Goal: Navigation & Orientation: Understand site structure

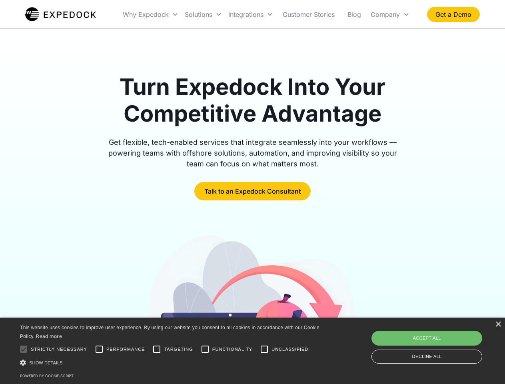
click at [266, 14] on div "Integrations" at bounding box center [250, 14] width 51 height 27
click at [151, 14] on div "Why Expedock" at bounding box center [146, 14] width 46 height 8
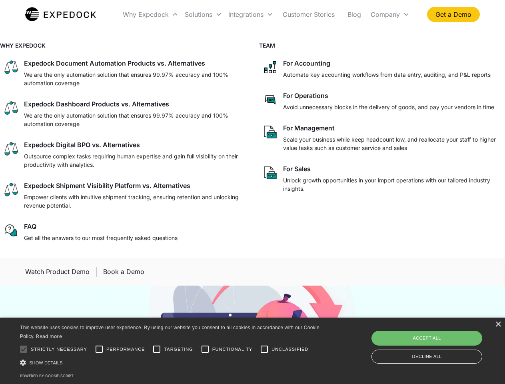
click at [203, 14] on div "Solutions" at bounding box center [199, 14] width 28 height 8
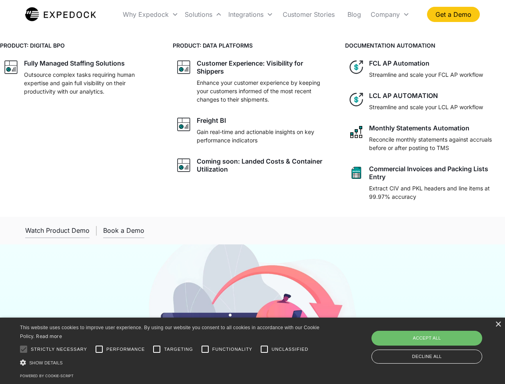
click at [251, 14] on div "Integrations" at bounding box center [245, 14] width 35 height 8
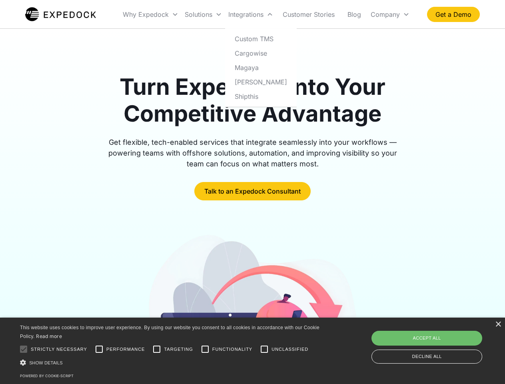
click at [390, 14] on div "Company" at bounding box center [384, 14] width 29 height 8
click at [24, 349] on div at bounding box center [24, 349] width 16 height 16
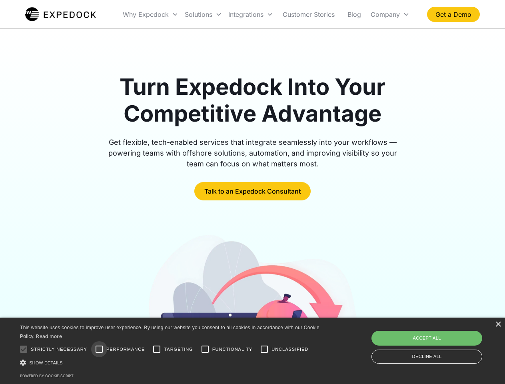
click at [99, 349] on input "Performance" at bounding box center [99, 349] width 16 height 16
checkbox input "true"
click at [157, 349] on input "Targeting" at bounding box center [157, 349] width 16 height 16
checkbox input "true"
click at [205, 349] on input "Functionality" at bounding box center [205, 349] width 16 height 16
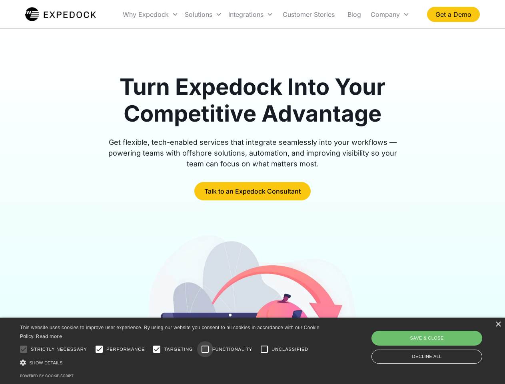
checkbox input "true"
click at [264, 349] on input "Unclassified" at bounding box center [264, 349] width 16 height 16
checkbox input "true"
